Goal: Find specific page/section: Find specific page/section

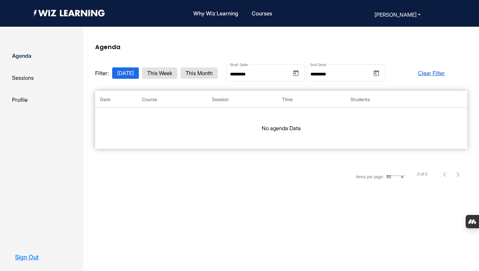
click at [23, 76] on span "Sessions" at bounding box center [23, 77] width 22 height 7
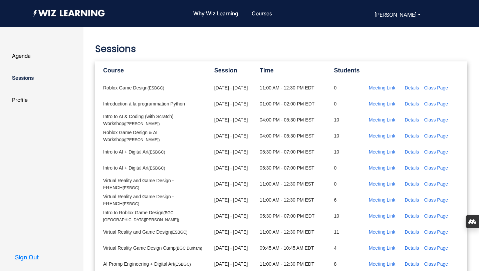
click at [417, 88] on link "Details" at bounding box center [412, 87] width 14 height 5
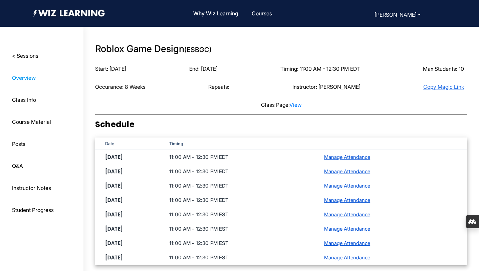
click at [26, 100] on span "Class Info" at bounding box center [24, 100] width 24 height 7
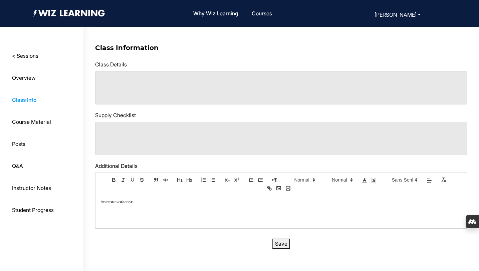
click at [24, 54] on span "< Sessions" at bounding box center [25, 55] width 26 height 7
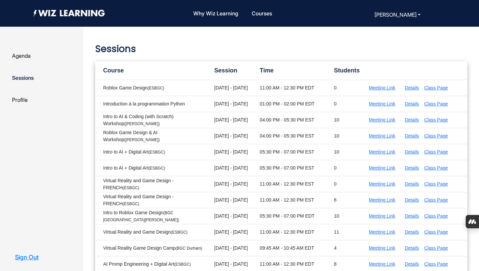
click at [390, 89] on link "Meeting Link" at bounding box center [382, 87] width 26 height 5
